Goal: Answer question/provide support: Share knowledge or assist other users

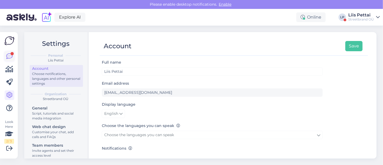
click at [10, 56] on icon at bounding box center [9, 56] width 6 height 6
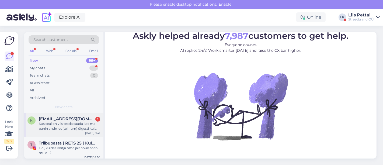
click at [43, 124] on div "Kas seal on viis teada saada kas ma panin andmed(tel num) õigesti kui tellisin" at bounding box center [69, 126] width 61 height 10
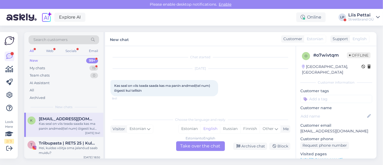
click at [197, 146] on div "Estonian to English Take over the chat" at bounding box center [200, 146] width 49 height 10
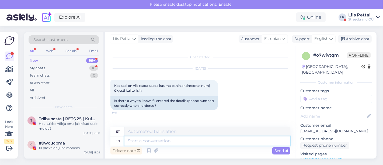
click at [186, 141] on textarea at bounding box center [207, 140] width 166 height 9
type textarea "mis n"
type textarea "vale"
type textarea "mis nime a"
type textarea "mis nimi"
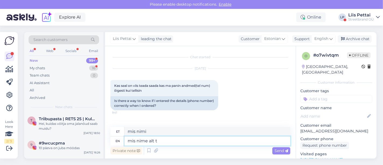
type textarea "mis nime alt te"
type textarea "mis nime alt"
type textarea "mis nime alt tellimuse"
type textarea "mis nime alt tellimuse tegite?"
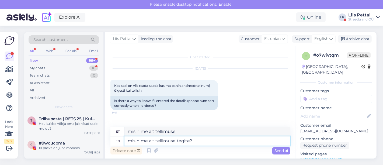
type textarea "mis nime alt tellimuse tegite?"
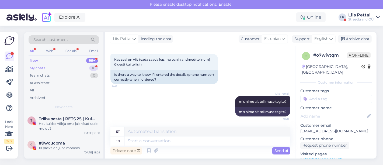
click at [32, 65] on div "My chats" at bounding box center [37, 67] width 15 height 5
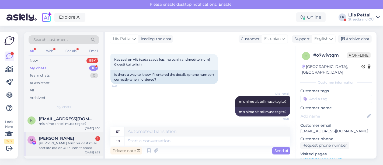
click at [60, 150] on div "Aa seda teist mudelit mille saatsite kas on 40 numbrit saada" at bounding box center [69, 146] width 61 height 10
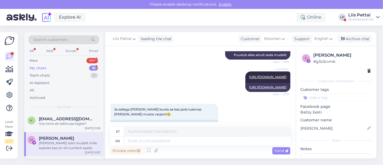
scroll to position [147, 0]
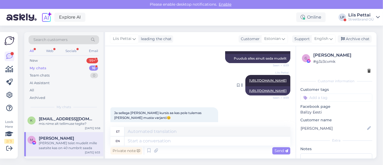
click at [256, 81] on link "https://ballzy.eu/et/product/new-balance-327-ws327kc-6-cnf" at bounding box center [267, 80] width 37 height 4
click at [188, 138] on textarea at bounding box center [207, 140] width 166 height 9
type textarea "kahjuks ei"
type textarea "kahjuks"
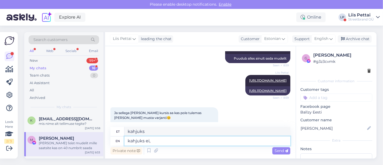
type textarea "kahjuks ei, k"
type textarea "kahjuks ei"
type textarea "kahjuks ei, kõige su"
type textarea "kahjuks ei kõige"
type textarea "kahjuks ei, kõige suurem j"
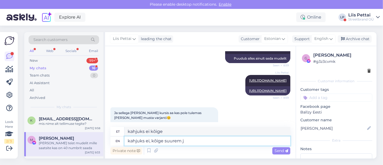
type textarea "kahjuks ei, kõige suurem"
type textarea "kahjuks ei, kõige suurem järelejäänud su"
type textarea "kahjuks ei, kõige suurem järelejäänud"
type textarea "kahjuks ei, kõige suurem järelejäänud suurus o"
type textarea "kahjuks ei, suurem järelejäänud suurus"
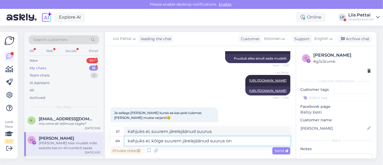
type textarea "kahjuks ei, kõige suurem järelejäänud suurus on"
type textarea "kahjuks ei, suurem järelejäänud suurus on"
type textarea "kahjuks ei, kõige suurem järelejäänud suurus on 37,5"
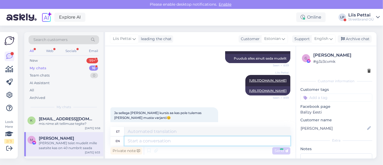
scroll to position [294, 0]
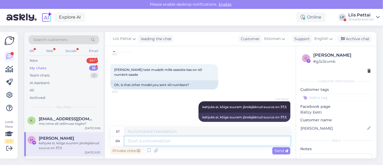
paste textarea "https://ballzy.eu/et/product/new-balance-327-ws327gd-5-cnf"
type textarea "https://ballzy.eu/et/product/new-balance-327-ws327gd-5-cnf"
type textarea "https://ballzy.eu/et/product/new-balance-327-ws327gd-5-cnfs"
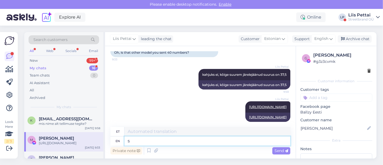
type textarea "se"
type textarea "https://ballzy.eu/et/product/new-balance-327-ws327gd-5-cnfs"
type textarea "sellel"
type textarea "sellel tootel on"
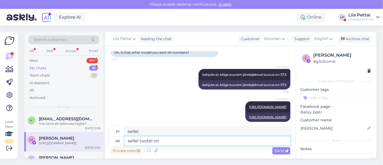
type textarea "seller toodel"
type textarea "sellel tootel on 4"
type textarea "seller toodel on"
type textarea "sellel tootel on 40.5"
type textarea "sellel toodel 40.5 peal"
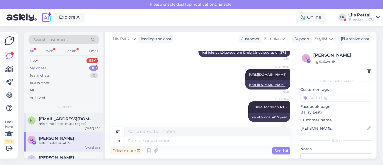
click at [53, 125] on div "mis nime alt tellimuse tegite?" at bounding box center [69, 123] width 61 height 5
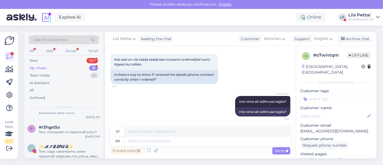
scroll to position [84, 0]
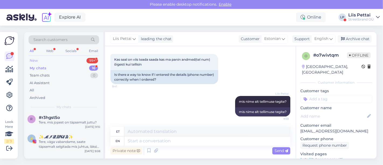
click at [49, 57] on div "New 99+" at bounding box center [64, 61] width 71 height 8
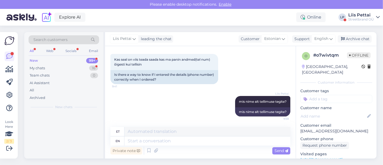
scroll to position [0, 0]
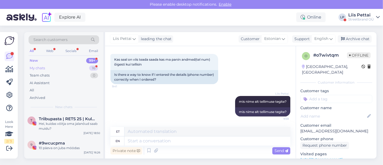
click at [64, 68] on div "My chats 16" at bounding box center [64, 68] width 71 height 8
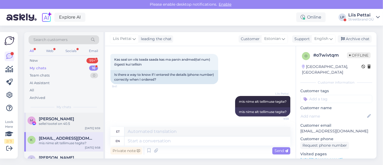
click at [60, 130] on div "M Merike Kaiste sellel tootel on 40.5 Oct 13 9:59" at bounding box center [63, 122] width 79 height 19
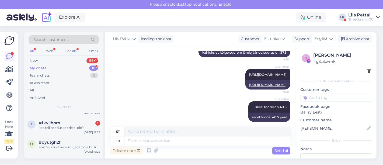
scroll to position [192, 0]
click at [361, 18] on div "Streetbrand OÜ" at bounding box center [361, 19] width 26 height 4
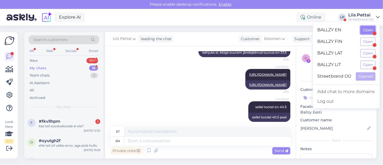
click at [363, 27] on button "Open" at bounding box center [367, 30] width 15 height 8
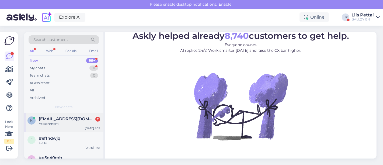
click at [65, 120] on span "[EMAIL_ADDRESS][DOMAIN_NAME]" at bounding box center [67, 118] width 56 height 5
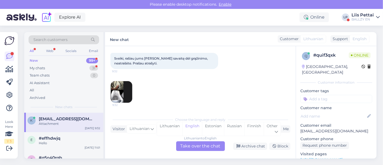
scroll to position [43, 0]
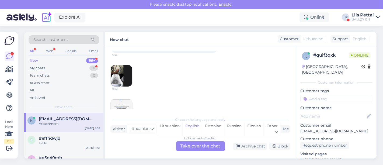
click at [193, 150] on div "Lithuanian to English Take over the chat" at bounding box center [200, 146] width 49 height 10
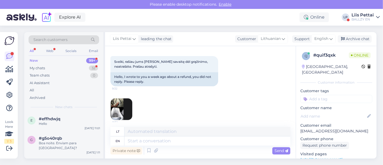
scroll to position [27, 0]
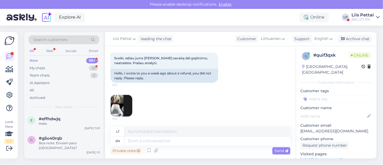
click at [125, 110] on img at bounding box center [122, 106] width 22 height 22
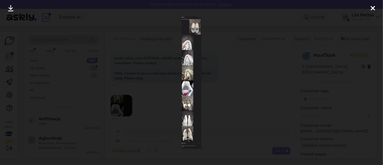
click at [184, 57] on img at bounding box center [192, 82] width 20 height 132
click at [162, 83] on div at bounding box center [191, 82] width 383 height 165
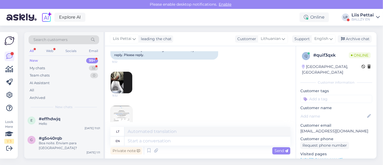
scroll to position [61, 0]
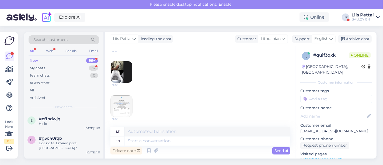
click at [131, 107] on img at bounding box center [122, 106] width 22 height 22
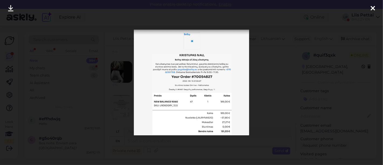
click at [189, 139] on div at bounding box center [191, 82] width 383 height 165
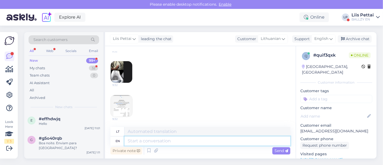
click at [246, 140] on textarea at bounding box center [207, 140] width 166 height 9
type textarea "did"
type textarea "padarė"
type textarea "d"
type textarea "can yo"
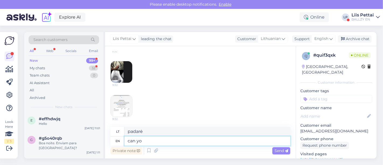
type textarea "skardinė"
type textarea "can you r"
type textarea "ar galite"
type textarea "can you resend t"
type textarea "ar galite persiųsti"
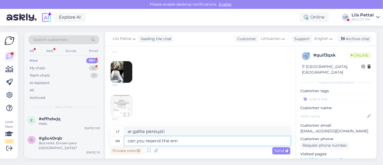
type textarea "can you resend the ema"
type textarea "ar galite iš naujo atsiųsti?"
type textarea "can you resend the email to k"
type textarea "ar galite išsiųsti el. laišką dar kartą?"
type textarea "can you resend the email to kliendtitug"
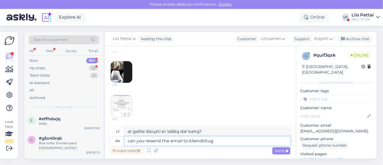
type textarea "Ar galėtumėte dar kartą išsiųsti el. laišką adresu klienttitugi?"
type textarea "can you resend the email to klienditugi@ballzy.eu"
type textarea "Ar galėtumėte dar kartą išsiųsti el. laišką adresu klienditugi@ballzy.eu"
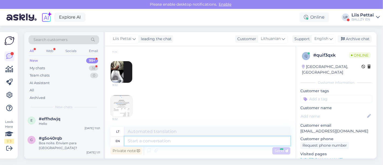
scroll to position [98, 0]
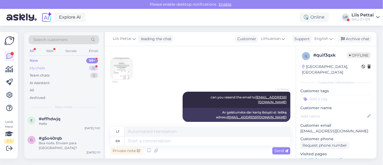
click at [63, 68] on div "My chats 32" at bounding box center [64, 68] width 71 height 8
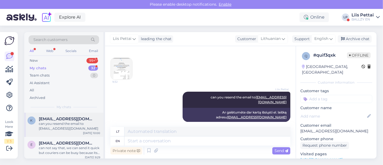
click at [55, 121] on div "can you resend the email to klienditugi@ballzy.eu" at bounding box center [69, 126] width 61 height 10
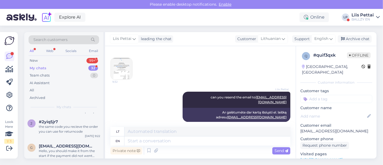
scroll to position [275, 0]
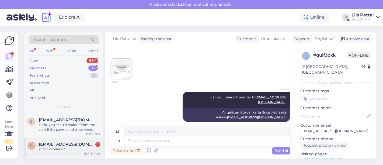
click at [66, 151] on div "через сколько?" at bounding box center [69, 149] width 61 height 5
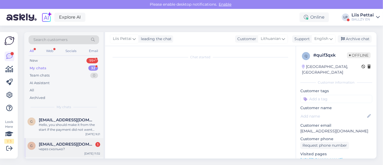
scroll to position [145, 0]
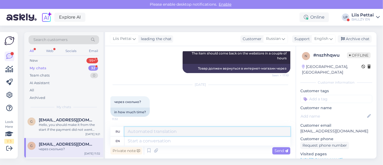
click at [160, 135] on textarea at bounding box center [207, 131] width 166 height 9
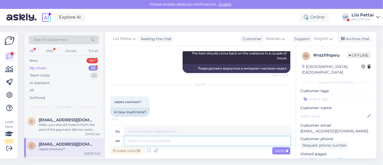
click at [160, 140] on textarea at bounding box center [207, 140] width 166 height 9
click at [64, 132] on div "Hello, you should make it from the start if the payment did not went through" at bounding box center [69, 127] width 61 height 10
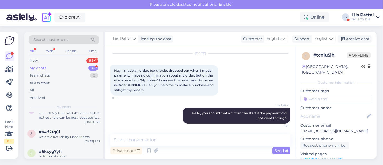
scroll to position [36, 0]
click at [356, 16] on div "Liis Pettai" at bounding box center [363, 15] width 22 height 4
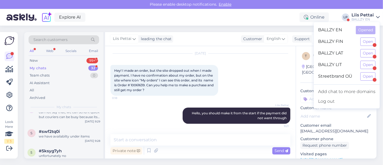
click at [367, 81] on div "BALLZY EN Opened BALLZY FIN Open BALLZY LAT Open BALLZY LIT Open Streetbrand OÜ…" at bounding box center [347, 65] width 66 height 86
click at [366, 75] on button "Open" at bounding box center [367, 76] width 15 height 8
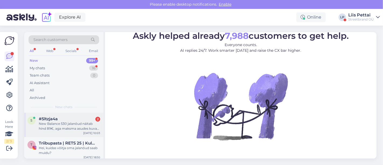
click at [42, 117] on span "#5ltzja4a" at bounding box center [48, 118] width 19 height 5
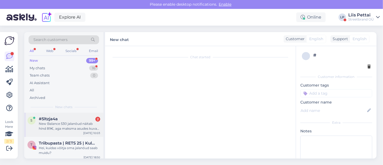
scroll to position [46, 0]
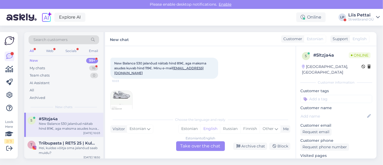
click at [119, 95] on img at bounding box center [122, 102] width 22 height 22
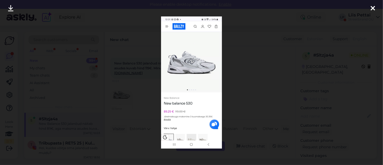
click at [119, 95] on div at bounding box center [191, 82] width 383 height 165
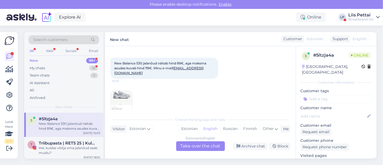
click at [331, 159] on link "https://ballzy.eu/et/product/new-balance-530-mr530sg-8-cnf" at bounding box center [321, 161] width 42 height 5
click at [208, 146] on div "Estonian to English Take over the chat" at bounding box center [200, 146] width 49 height 10
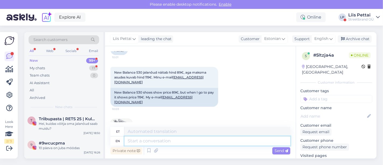
click at [195, 138] on textarea at bounding box center [207, 140] width 166 height 9
click at [195, 141] on textarea at bounding box center [207, 140] width 166 height 9
type textarea "Tere, kah"
type textarea "Tere,"
type textarea "Tere, kahjuks o"
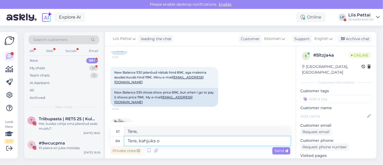
type textarea "Tere, kahjuks"
type textarea "Tere, kahjuks on so"
type textarea "Tere, kahjuks on"
type textarea "Tere, kahjuks on soodusaeg"
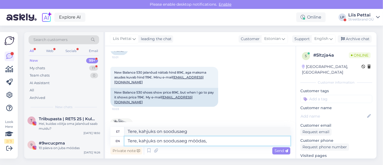
type textarea "Tere, kahjuks on soodusaeg möödas,"
type textarea "Tere, kahjuks on soodusaeg möödas."
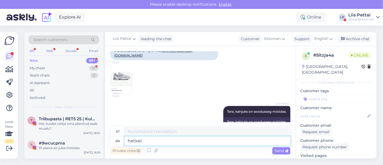
type textarea "hetkel o"
type textarea "hetkel"
type textarea "hetkel on too"
type textarea "hetkel peal"
type textarea "hetkel on toote h"
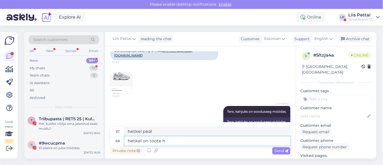
type textarea "hetkel tootel"
type textarea "hetkel on toote hind 11"
type textarea "hetkel toote hindil"
type textarea "hetkel on toote hind 119"
type textarea "hetkel toote hind 119"
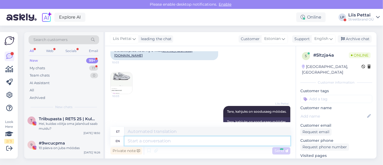
scroll to position [124, 0]
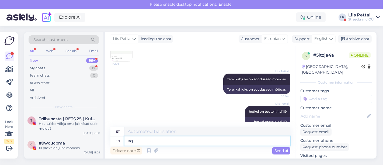
type textarea "ag"
type textarea "põllumajandus"
type textarea "aga v"
type textarea "aga"
type textarea "aga võin t"
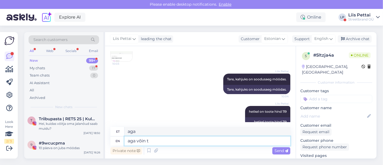
type textarea "aga võn"
type textarea "aga võin teile and"
type textarea "aga võin teile"
type textarea "aga võin teile anda"
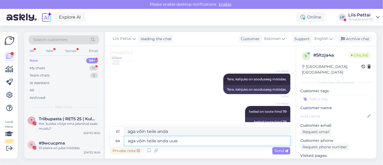
type textarea "aga võin teile anda uue"
type textarea "aga võin teile anda uue 25"
type textarea "aga võin teile anda uue 25% k"
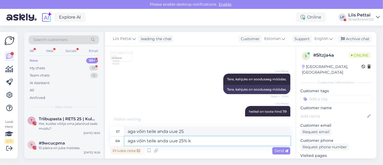
type textarea "aga võin teile anda uue 25%"
type textarea "aga võin teile anda uue 25% koodi, s"
type textarea "aga võin teile anda uue 25% koodi,"
type textarea "aga võin teile anda uue 25% koodi, peaksite o"
type textarea "aga võin teile ja 25% koodi, mõnikord uue"
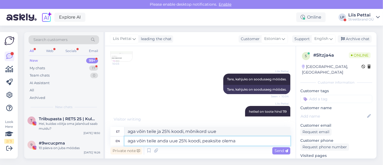
type textarea "aga võin teile anda uue 25% koodi, peaksite olema"
type textarea "aga võin teile ja 25% koodiga, uue olema"
type textarea "aga võin teile anda uue 25% koodi, peaksite olema sisselogitud ku"
type textarea "aga võin teile ja uue 25% koodiga, olema sisselogitud"
type textarea "aga võin teile anda uue 25% koodi, peaksite olema sisselogitud kui se"
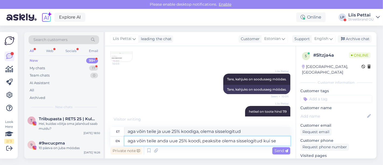
type textarea "aga võin teile ja uue 25% koodi, olema sisselogitud kui"
type textarea "aga võin teile anda uue 25% koodi, peaksite olema sisselogitud kui seda ka"
type textarea "aga võin teile and 25% koodi, mida tuleb sisselogitud kui seda"
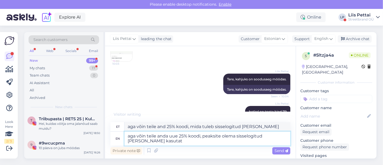
type textarea "aga võin teile anda uue 25% koodi, peaksite olema sisselogitud kui seda kasutate"
type textarea "aga võin teile ja uue 25% koodi, olema sisselogitud kui seda kasutate"
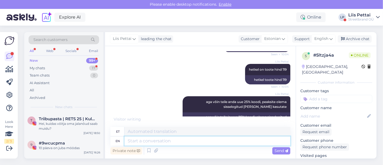
scroll to position [199, 0]
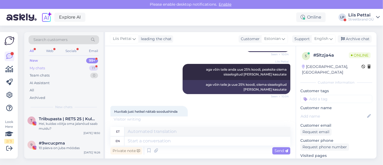
click at [66, 66] on div "My chats 17" at bounding box center [64, 68] width 71 height 8
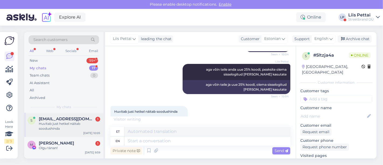
click at [60, 124] on div "Huvitab just hetkel näitab soodushinda" at bounding box center [69, 126] width 61 height 10
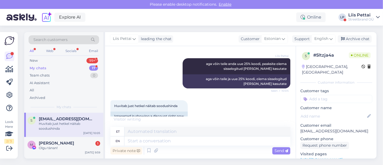
scroll to position [231, 0]
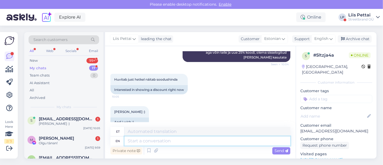
click at [170, 141] on textarea at bounding box center [207, 140] width 166 height 9
paste textarea "KLIENT25-SFKAN"
type textarea "KLIENT25-SFKAN"
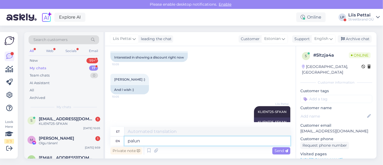
type textarea "palun"
type textarea "palun :)"
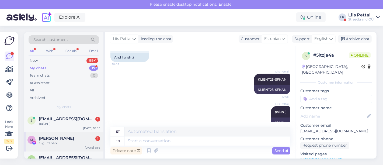
click at [39, 141] on div "Olgu tànan!" at bounding box center [69, 143] width 61 height 5
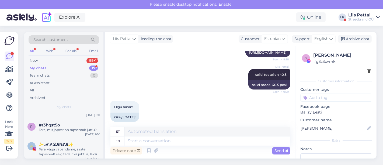
scroll to position [108, 0]
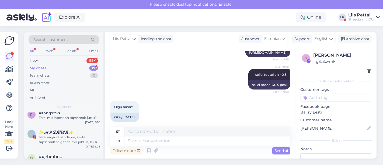
click at [39, 141] on div "Tere, väga vabandame, saate täpsemalt selgitada mis juhtus, läksite teenindaja …" at bounding box center [69, 140] width 61 height 10
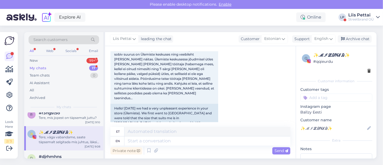
scroll to position [26, 0]
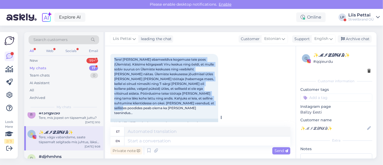
drag, startPoint x: 114, startPoint y: 58, endPoint x: 209, endPoint y: 105, distance: 106.6
click at [209, 105] on div "Tere! Täna saime väga ebameeldiva kogemuse teie poes (Ülemiste). Käisime kõigep…" at bounding box center [164, 86] width 108 height 65
copy span "Tere! [PERSON_NAME] ebameeldiva kogemuse teie poes (Ülemiste). Käisime kõigepea…"
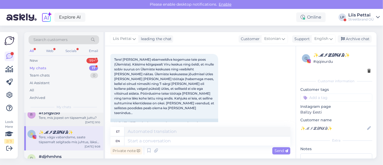
click at [82, 120] on div "Tere, mis jopest on täpsemalt juttu?" at bounding box center [69, 117] width 61 height 5
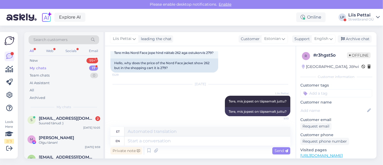
scroll to position [0, 0]
click at [82, 120] on span "[EMAIL_ADDRESS][DOMAIN_NAME]" at bounding box center [67, 118] width 56 height 5
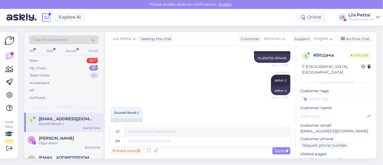
scroll to position [328, 0]
click at [72, 118] on span "[EMAIL_ADDRESS][DOMAIN_NAME]" at bounding box center [67, 118] width 56 height 5
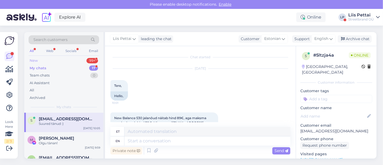
click at [55, 60] on div "New 99+" at bounding box center [64, 61] width 71 height 8
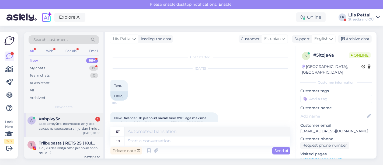
click at [51, 124] on div "здравствуйте, возможно ли у вас заказать кроссовки air jordan 1 mid , такие как…" at bounding box center [69, 126] width 61 height 10
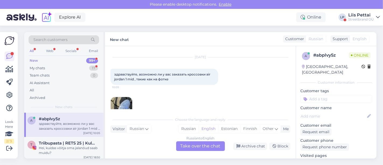
click at [190, 146] on div "Russian to English Take over the chat" at bounding box center [200, 146] width 49 height 10
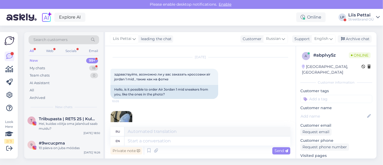
click at [120, 114] on img at bounding box center [122, 122] width 22 height 22
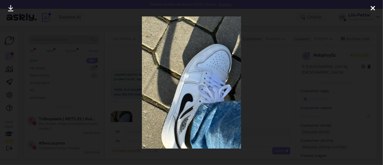
click at [120, 114] on div at bounding box center [191, 82] width 383 height 165
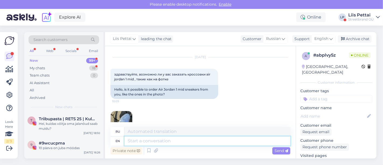
click at [199, 142] on textarea at bounding box center [207, 140] width 166 height 9
type textarea "this is"
type textarea "этот"
type textarea "this is o"
type textarea "Это"
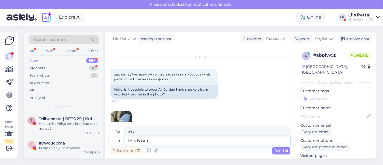
type textarea "this is our"
type textarea "это наш"
type textarea "this is our air jo"
type textarea "это наш воздух"
type textarea "this is our air jordan m"
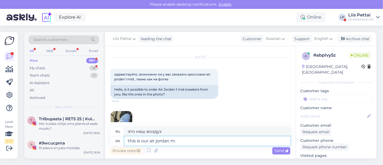
type textarea "это наш Эйр Джордан"
type textarea "this is our air jordan mid"
type textarea "это наши Air Jordan Mid"
type textarea "this is our air jordan mid selection"
type textarea "это наш выбор Air Jordan Mid"
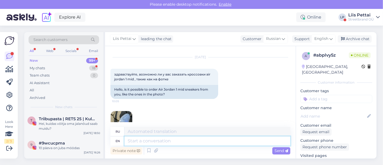
scroll to position [60, 0]
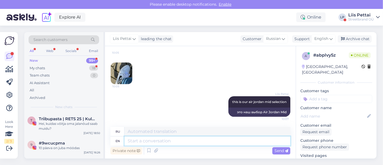
paste textarea "[URL][DOMAIN_NAME]"
type textarea "[URL][DOMAIN_NAME]"
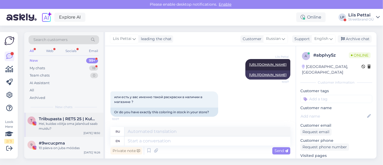
click at [64, 126] on div "Hei, kuidas võitja oma jalanõud saab muidu?" at bounding box center [69, 126] width 61 height 10
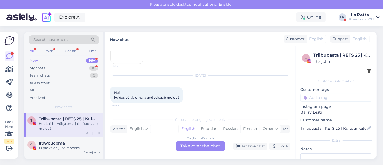
scroll to position [93, 0]
click at [37, 67] on div "My chats" at bounding box center [37, 67] width 15 height 5
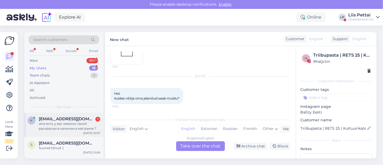
click at [69, 124] on div "или есть у вас именно такой раскраски в наличии в магазине ?" at bounding box center [69, 126] width 61 height 10
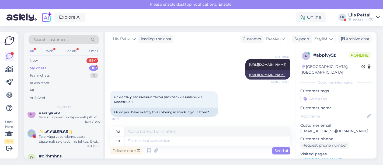
scroll to position [144, 0]
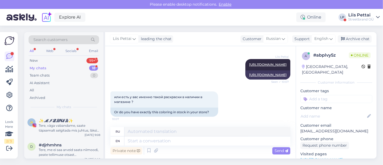
click at [69, 125] on div "Tere, väga vabandame, saate täpsemalt selgitada mis juhtus, läksite teenindaja …" at bounding box center [69, 128] width 61 height 10
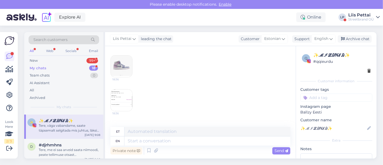
scroll to position [161, 0]
click at [128, 92] on img at bounding box center [122, 103] width 22 height 22
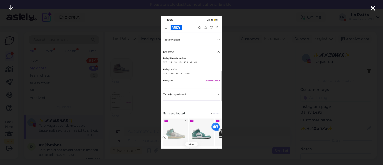
click at [144, 77] on div at bounding box center [191, 82] width 383 height 165
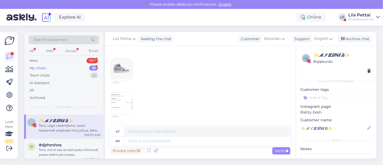
click at [122, 67] on img at bounding box center [122, 69] width 22 height 22
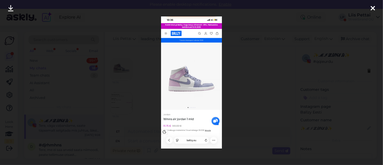
click at [129, 95] on div at bounding box center [191, 82] width 383 height 165
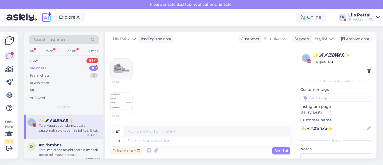
scroll to position [244, 0]
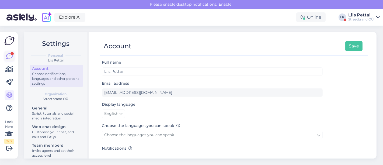
click at [7, 55] on icon at bounding box center [9, 56] width 6 height 6
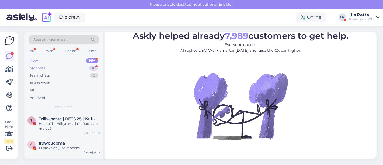
click at [42, 67] on div "My chats" at bounding box center [37, 67] width 15 height 5
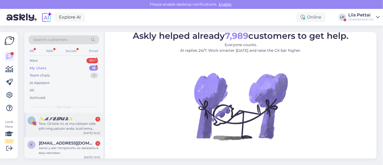
click at [49, 123] on div "Tere. Oli kõik nii, et ma näitasin talle pilti ning palusin anda, kuid tema ütl…" at bounding box center [69, 126] width 61 height 10
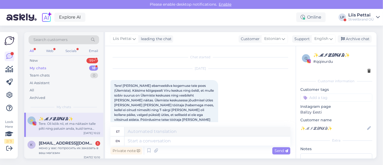
scroll to position [315, 0]
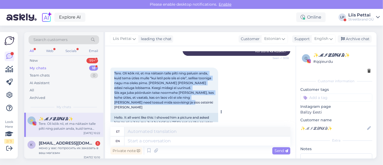
drag, startPoint x: 114, startPoint y: 61, endPoint x: 200, endPoint y: 92, distance: 91.7
click at [200, 92] on div "Tere. Oli kõik nii, et ma näitasin talle pilti ning palusin anda, kuid tema ütl…" at bounding box center [164, 90] width 108 height 45
copy span "Tere. Oli kõik nii, et ma näitasin talle pilti ning palusin anda, kuid tema ütl…"
click at [138, 141] on textarea at bounding box center [207, 140] width 166 height 9
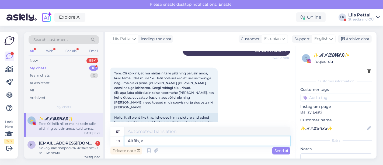
type textarea "Aitäh, an"
type textarea "Aitäh,"
type textarea "Aitäh, anname ki"
type textarea "Aitäh, anname"
type textarea "Aitäh, anname kindlasti om"
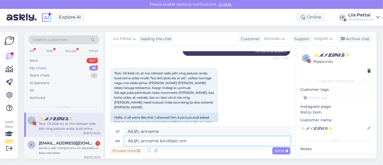
type textarea "Aitäh, anname kindlati"
type textarea "Aitäh, anname kindlasti oma p"
type textarea "Aitäh, [PERSON_NAME] oma"
type textarea "[PERSON_NAME], anname kindlasti [PERSON_NAME] j"
type textarea "Aitäh, anname kindlasti [PERSON_NAME]"
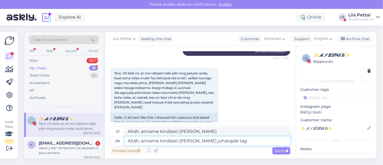
type textarea "Aitäh, anname kindlasti [PERSON_NAME] juhatajale taga"
type textarea "Aitäh, anname kindlasti [PERSON_NAME] juhatajale"
type textarea "[PERSON_NAME], anname kindlasti [PERSON_NAME] juhatajale tagasisidet se"
type textarea "[PERSON_NAME], anname kindlasti [PERSON_NAME] juhatajale tagasisidet"
type textarea "[PERSON_NAME], anname kindlasti [PERSON_NAME] juhatajale tagasisidet sellise te"
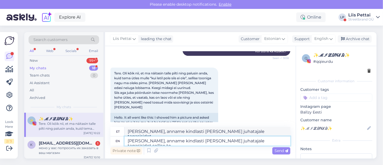
type textarea "[PERSON_NAME], anname kindlasti [PERSON_NAME] juhatajale tagasisidet selliselt"
type textarea "Aitäh, anname kindlasti [PERSON_NAME] juhatajale tagasisidet sellise teeninduse…"
type textarea "Aitäh, anname kindlasti [PERSON_NAME] juhatajale tagasisidet sellise teeninduse"
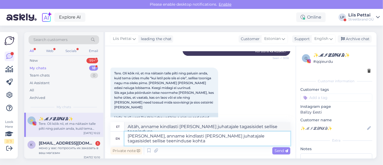
type textarea "[PERSON_NAME], anname kindlasti [PERSON_NAME] juhatajale tagasisidet sellise te…"
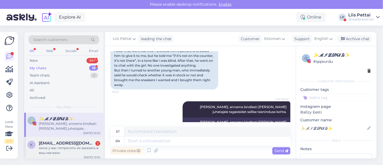
click at [89, 149] on div "моно у вас попросить их заказать в ваш магазин" at bounding box center [69, 150] width 61 height 10
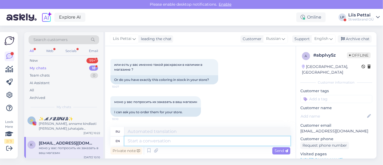
click at [188, 142] on textarea at bounding box center [207, 140] width 166 height 9
click at [255, 144] on textarea at bounding box center [207, 140] width 166 height 9
type textarea "Hello, we only order in big quantiti"
type textarea "Привет,"
type textarea "Hello, we only order in big quantitie"
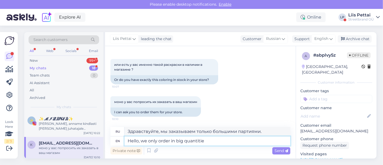
type textarea "Здравствуйте, мы только заказываем"
type textarea "Hello, we only order in big quantities and"
type textarea "Здравствуйте, мы заказываем только большими партиями."
type textarea "Hello, we only order in big quantities and"
type textarea "Здравствуйте, мы заказываем только большими партиями и"
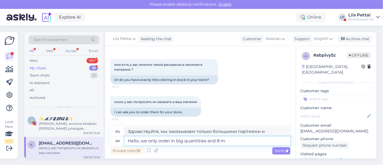
type textarea "Hello, we only order in big quantities and 8 mo"
type textarea "Здравствуйте, мы заказываем только большими партиями и 8"
type textarea "Hello, we only order in big quantities and 8 months a"
type textarea "Здравствуйте, мы заказываем только большими партиями и на 8 месяцев."
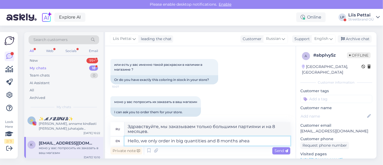
type textarea "Hello, we only order in big quantities and 8 months ahead"
type textarea "Здравствуйте, мы заказываем только большими партиями и на 8 месяцев вперед."
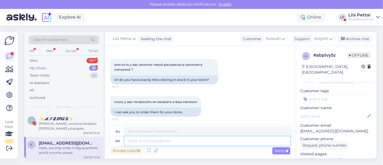
scroll to position [199, 0]
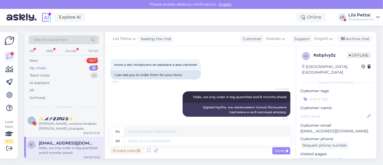
click at [84, 145] on div "Hello, we only order in big quantities and 8 months ahead" at bounding box center [69, 150] width 61 height 10
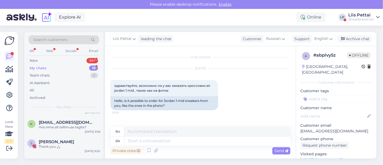
scroll to position [96, 0]
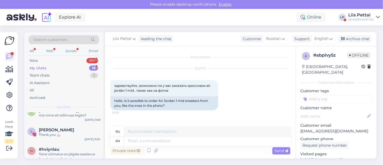
click at [358, 20] on div "Streetbrand OÜ" at bounding box center [361, 19] width 26 height 4
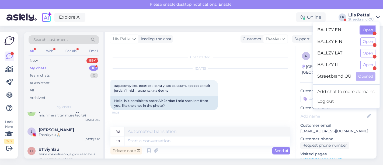
click at [365, 29] on button "Open" at bounding box center [367, 30] width 15 height 8
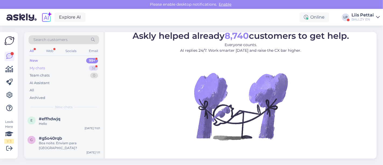
click at [69, 70] on div "My chats 32" at bounding box center [64, 68] width 71 height 8
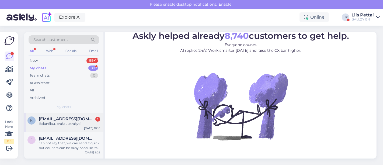
click at [52, 123] on div "Išsiunčiau, prašau atrašyti" at bounding box center [69, 123] width 61 height 5
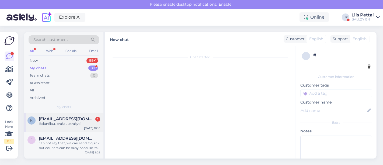
scroll to position [131, 0]
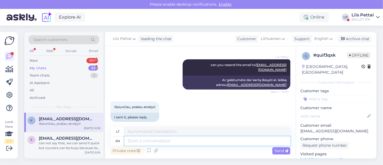
click at [168, 140] on textarea at bounding box center [207, 140] width 166 height 9
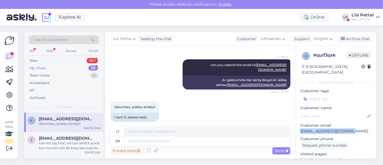
drag, startPoint x: 358, startPoint y: 124, endPoint x: 300, endPoint y: 125, distance: 57.9
click at [300, 125] on div "q # quif3qxk Offline [GEOGRAPHIC_DATA], [GEOGRAPHIC_DATA] Customer information …" at bounding box center [336, 159] width 81 height 227
copy p "[EMAIL_ADDRESS][DOMAIN_NAME]"
click at [63, 61] on div "New 99+" at bounding box center [64, 61] width 71 height 8
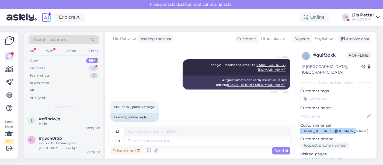
click at [67, 68] on div "My chats 32" at bounding box center [64, 68] width 71 height 8
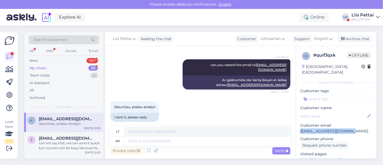
click at [374, 13] on div "Liis Pettai" at bounding box center [363, 15] width 22 height 4
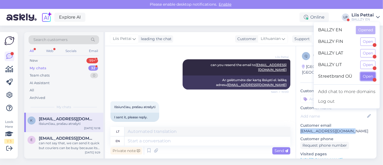
click at [369, 78] on button "Open" at bounding box center [367, 76] width 15 height 8
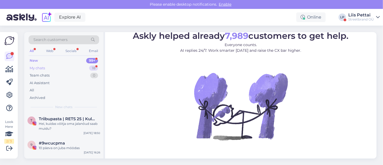
click at [57, 68] on div "My chats 18" at bounding box center [64, 68] width 71 height 8
